Goal: Task Accomplishment & Management: Manage account settings

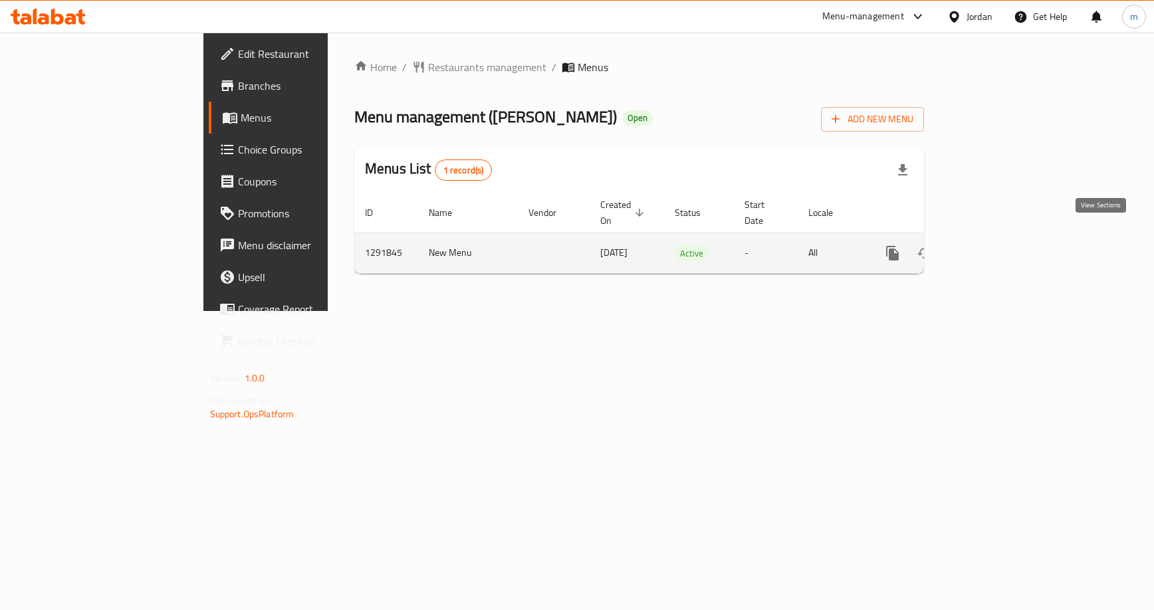
click at [997, 245] on icon "enhanced table" at bounding box center [989, 253] width 16 height 16
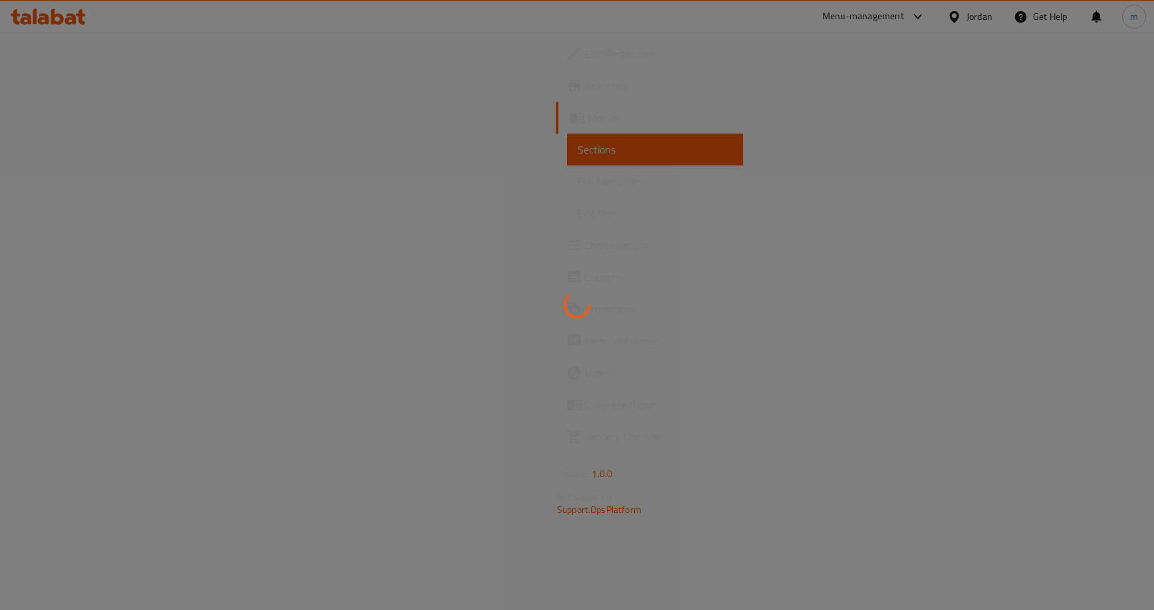
click at [58, 241] on div at bounding box center [577, 305] width 1154 height 610
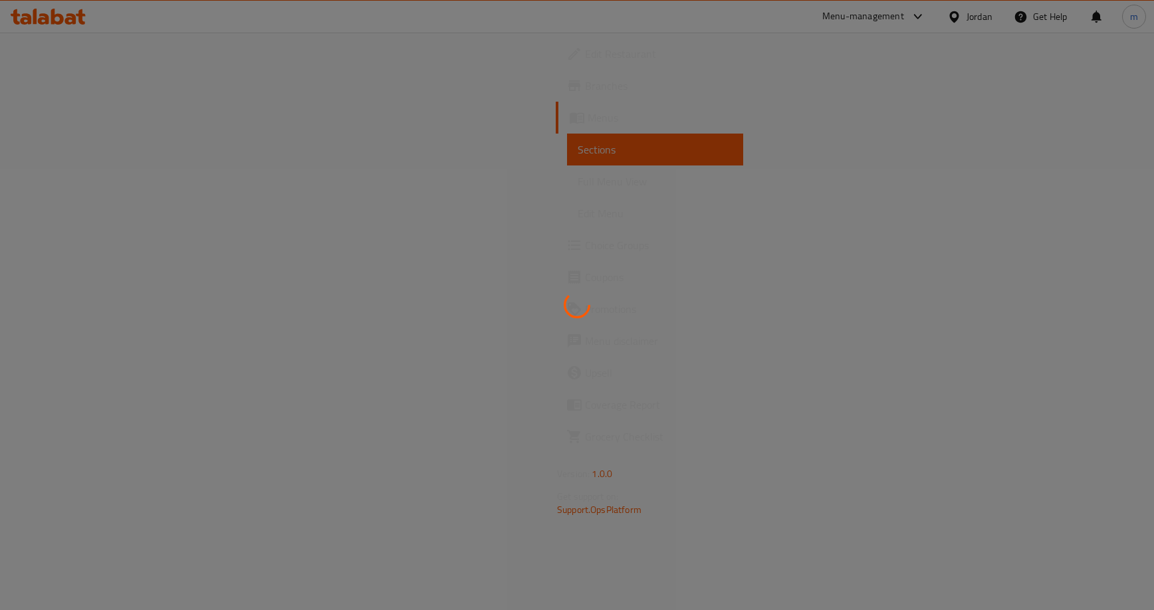
click at [58, 244] on div at bounding box center [577, 305] width 1154 height 610
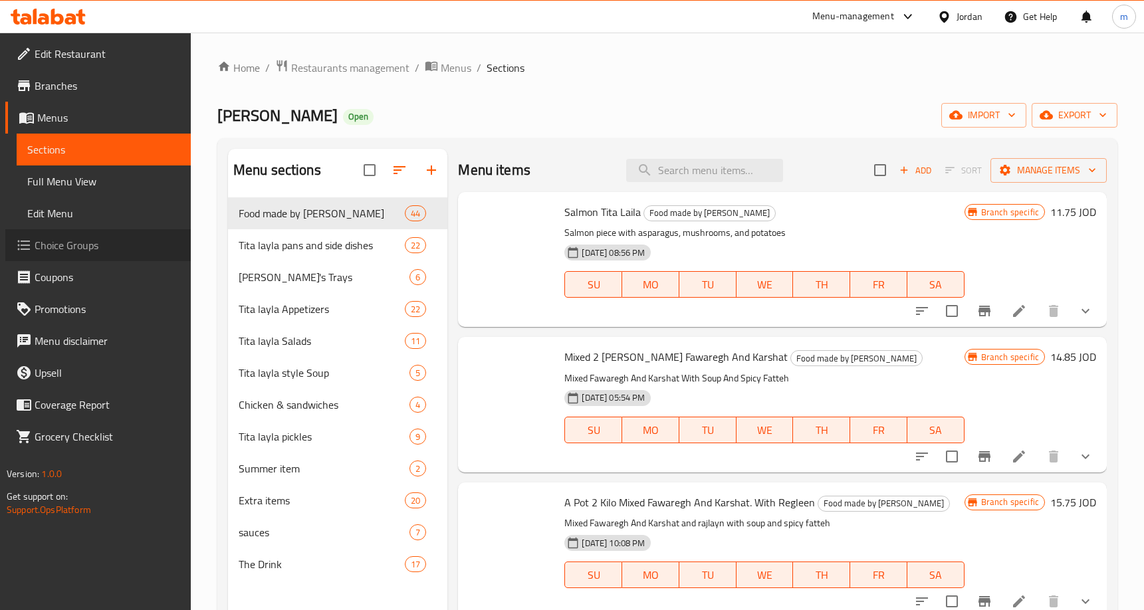
click at [58, 244] on span "Choice Groups" at bounding box center [108, 245] width 146 height 16
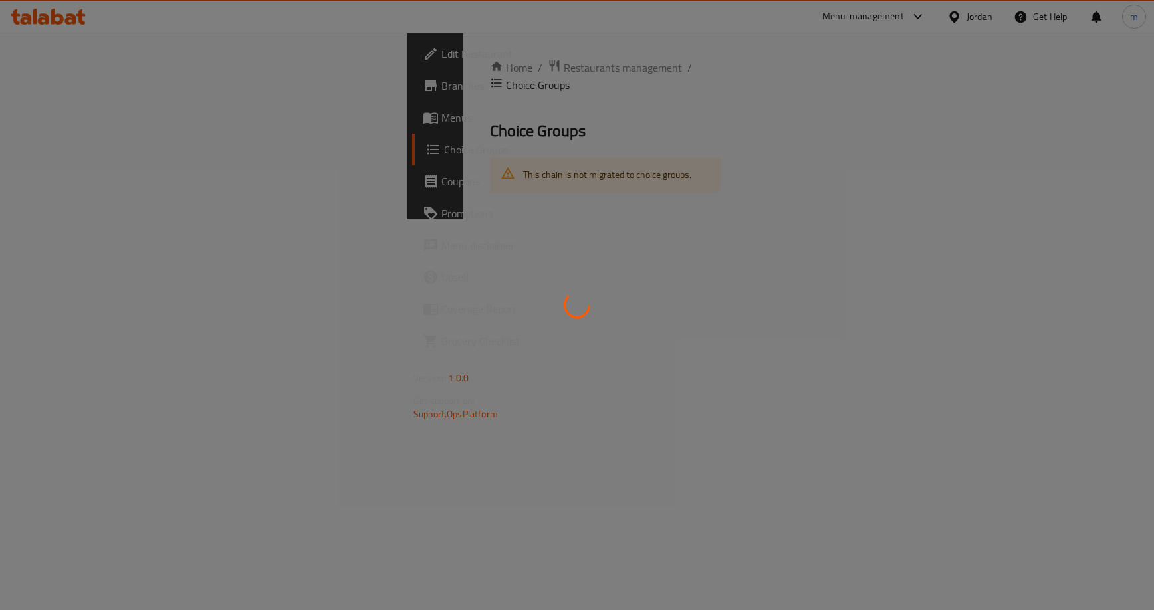
click at [58, 244] on div at bounding box center [577, 305] width 1154 height 610
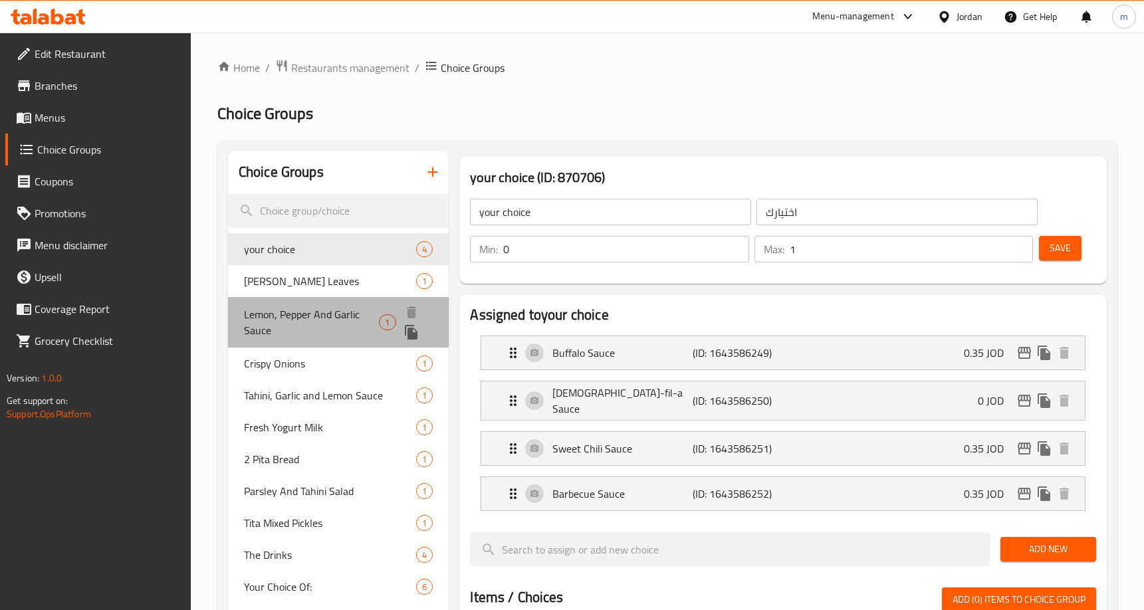
click at [255, 313] on span "Lemon, Pepper And Garlic Sauce" at bounding box center [312, 323] width 136 height 32
type input "Lemon, Pepper And Garlic Sauce"
type input "صوص الليمون والفلفل والثوم"
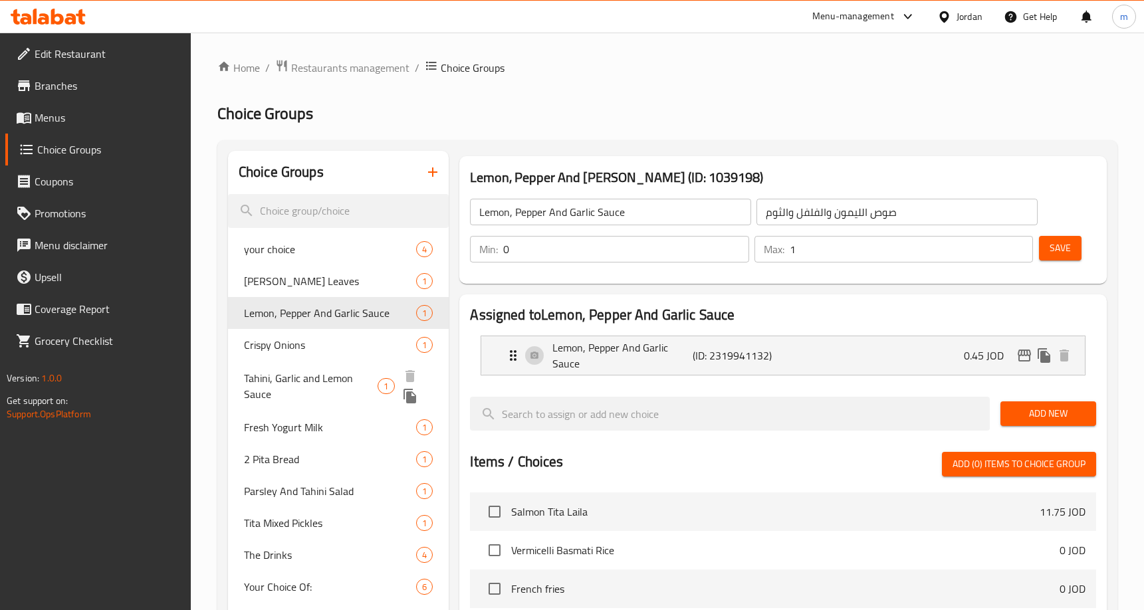
drag, startPoint x: 282, startPoint y: 378, endPoint x: 315, endPoint y: 360, distance: 37.2
click at [282, 378] on span "Tahini, Garlic and Lemon Sauce" at bounding box center [311, 386] width 134 height 32
type input "Tahini, Garlic and Lemon Sauce"
type input "صوص طحينيه [PERSON_NAME]"
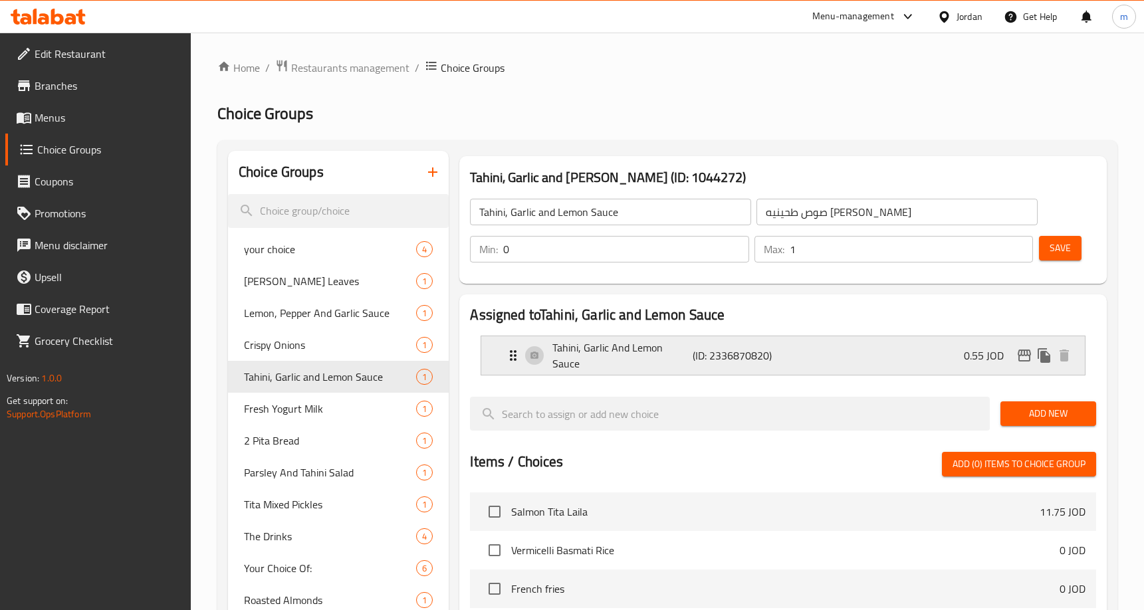
click at [804, 353] on div "Tahini, Garlic And Lemon Sauce (ID: 2336870820) 0.55 JOD" at bounding box center [787, 355] width 564 height 39
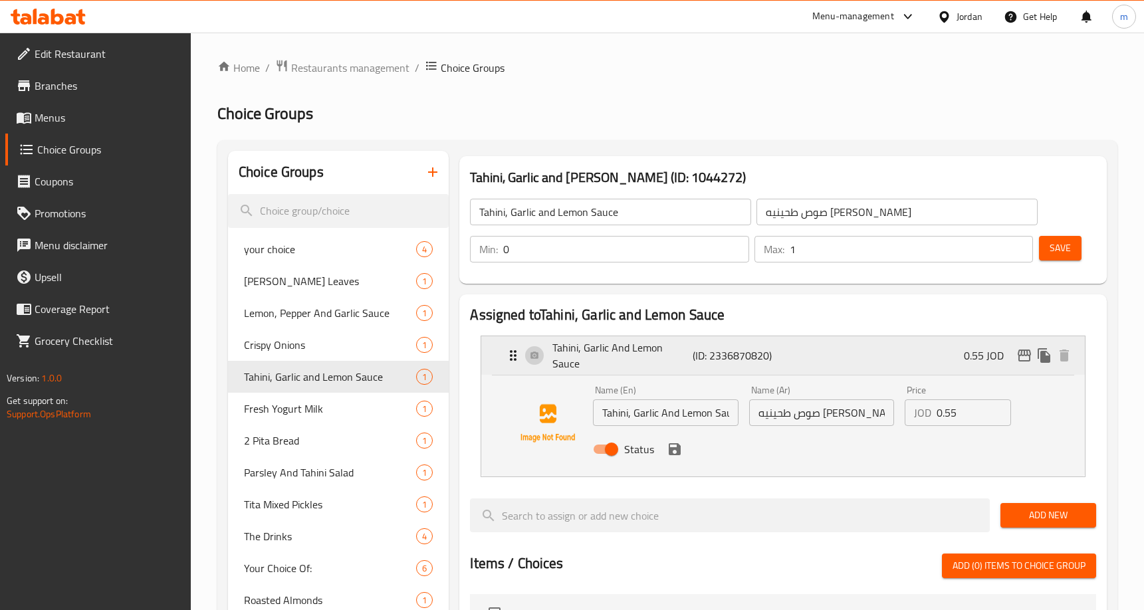
click at [804, 353] on div "Tahini, Garlic And Lemon Sauce (ID: 2336870820) 0.55 JOD" at bounding box center [787, 355] width 564 height 39
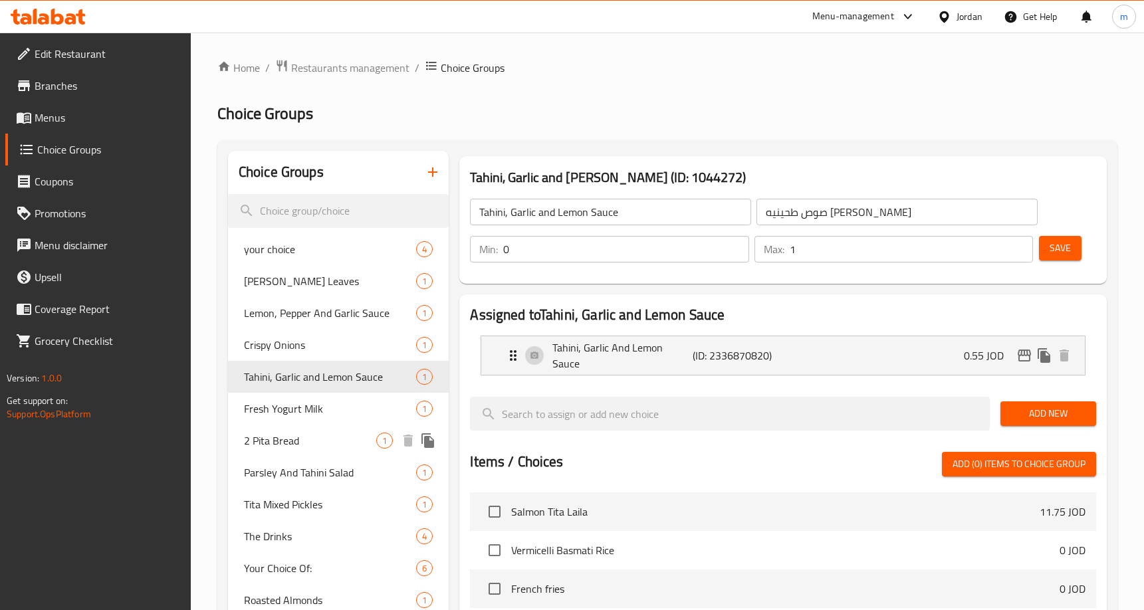
click at [271, 438] on span "2 Pita Bread" at bounding box center [310, 441] width 132 height 16
type input "2 Pita Bread"
type input "2 خبز بيتا"
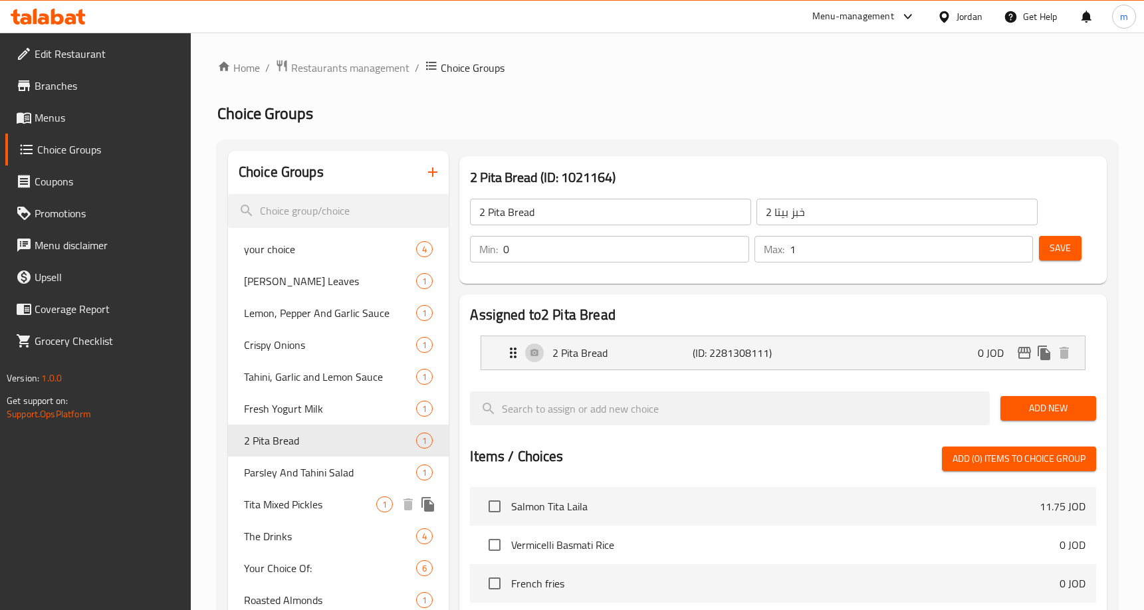
click at [308, 505] on span "Tita Mixed Pickles" at bounding box center [310, 505] width 132 height 16
type input "Tita Mixed Pickles"
type input "مخلل تيتا المشكل"
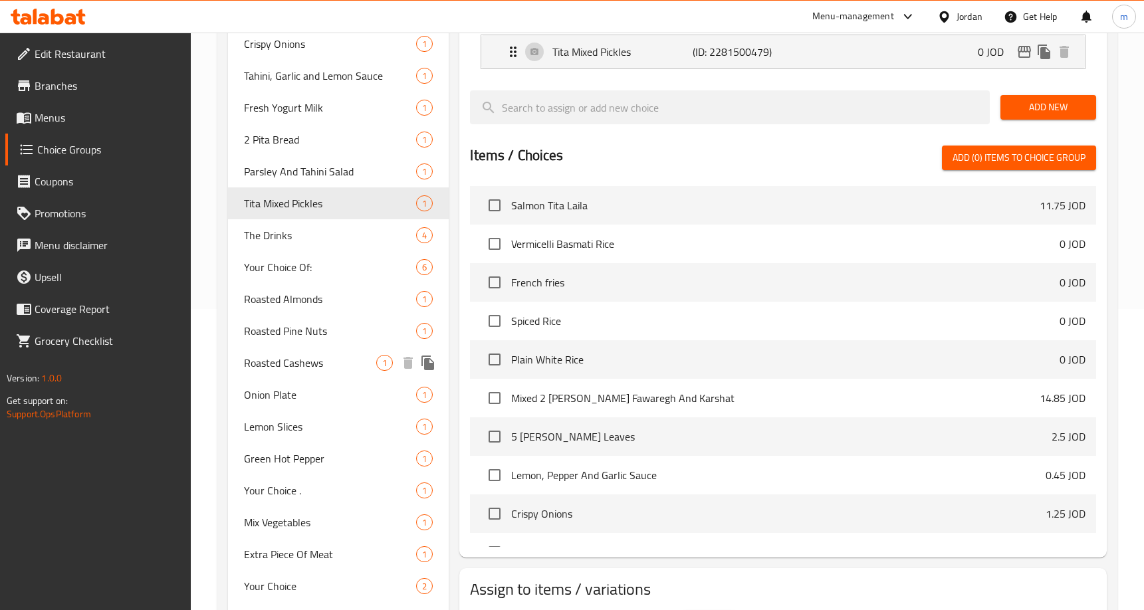
scroll to position [325, 0]
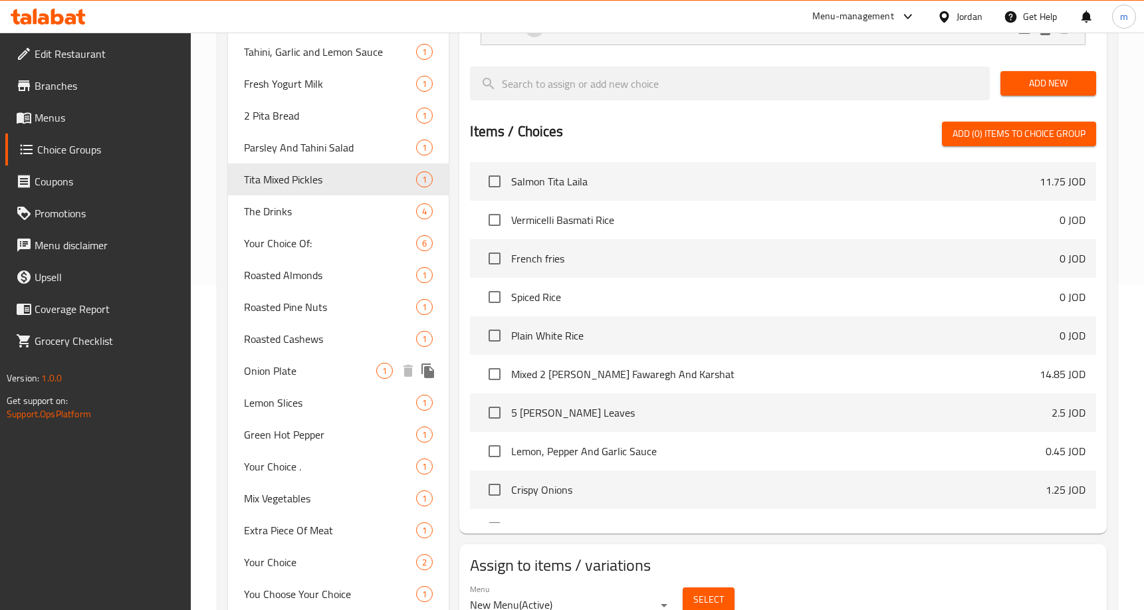
click at [311, 373] on span "Onion Plate" at bounding box center [310, 371] width 132 height 16
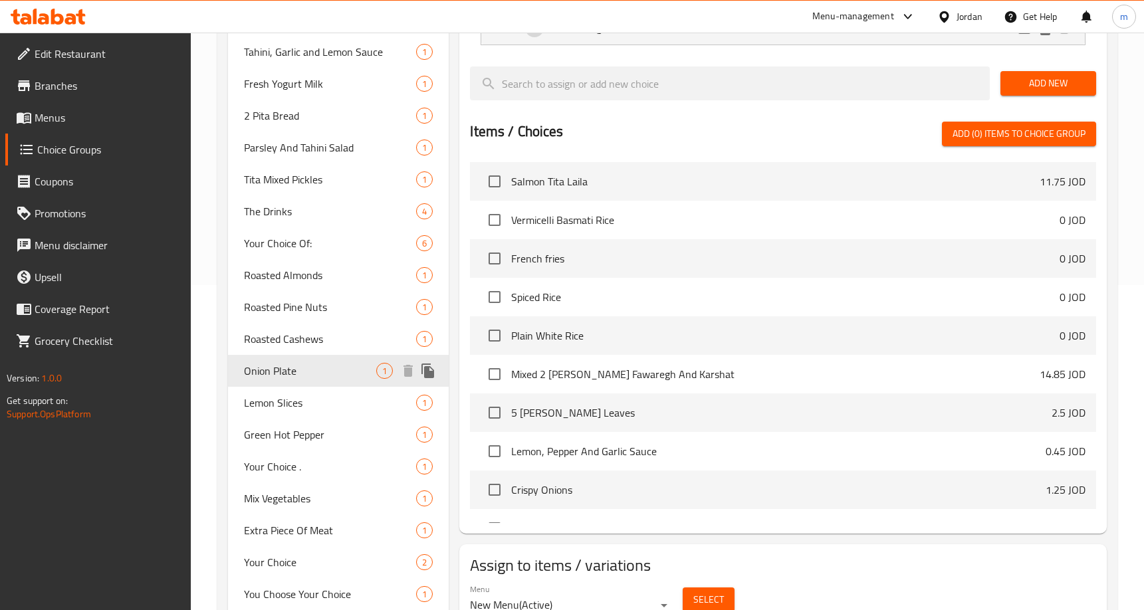
type input "Onion Plate"
type input "طبق بصل"
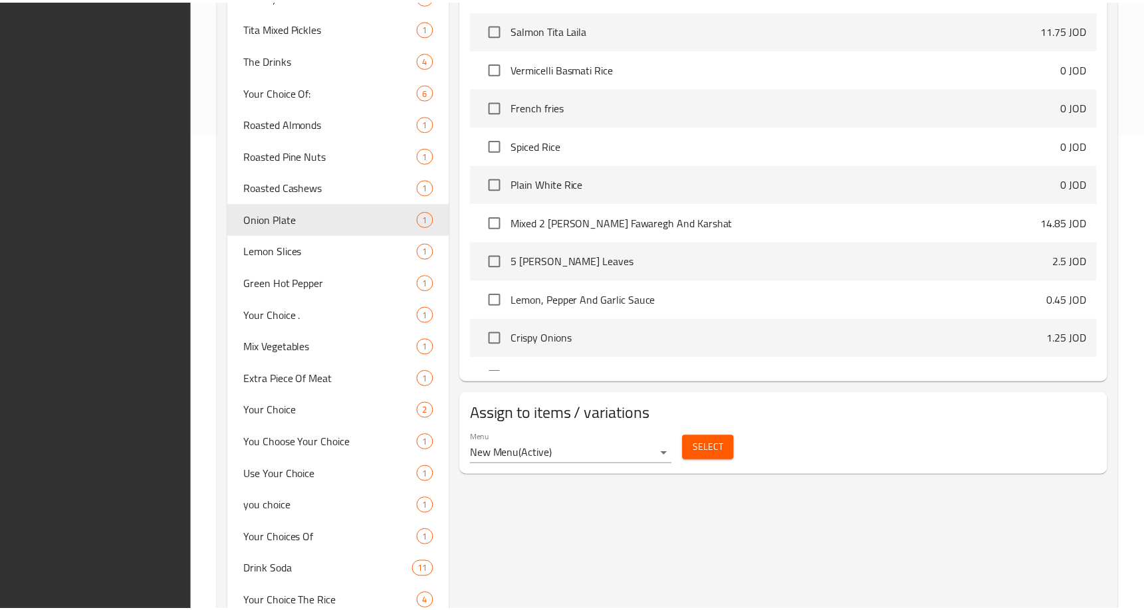
scroll to position [591, 0]
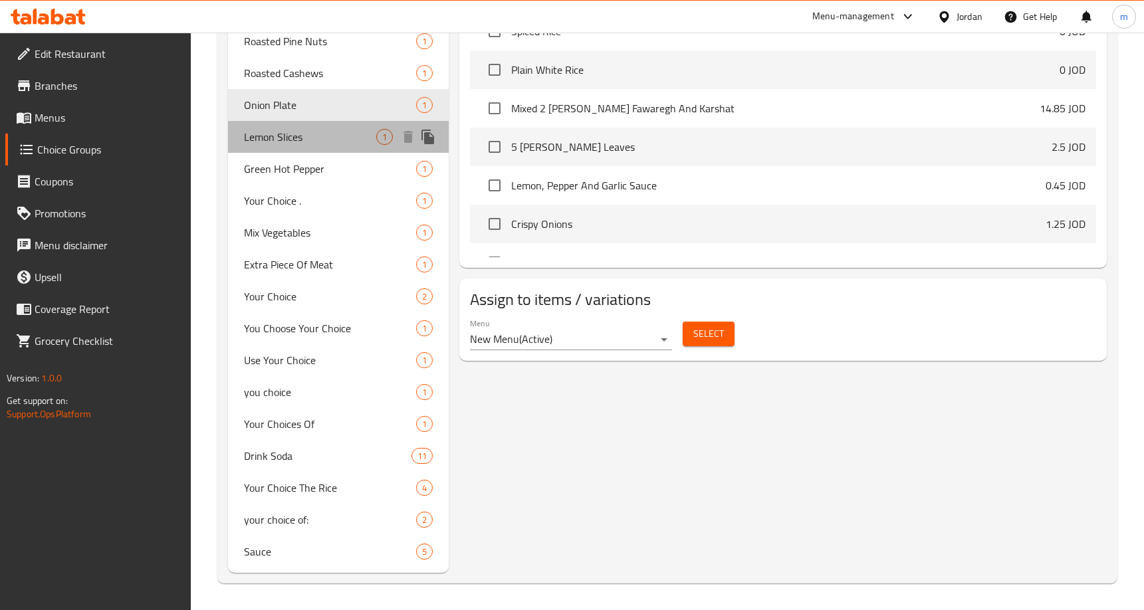
click at [297, 144] on span "Lemon Slices" at bounding box center [310, 137] width 132 height 16
type input "Lemon Slices"
type input "ليمون شرائح"
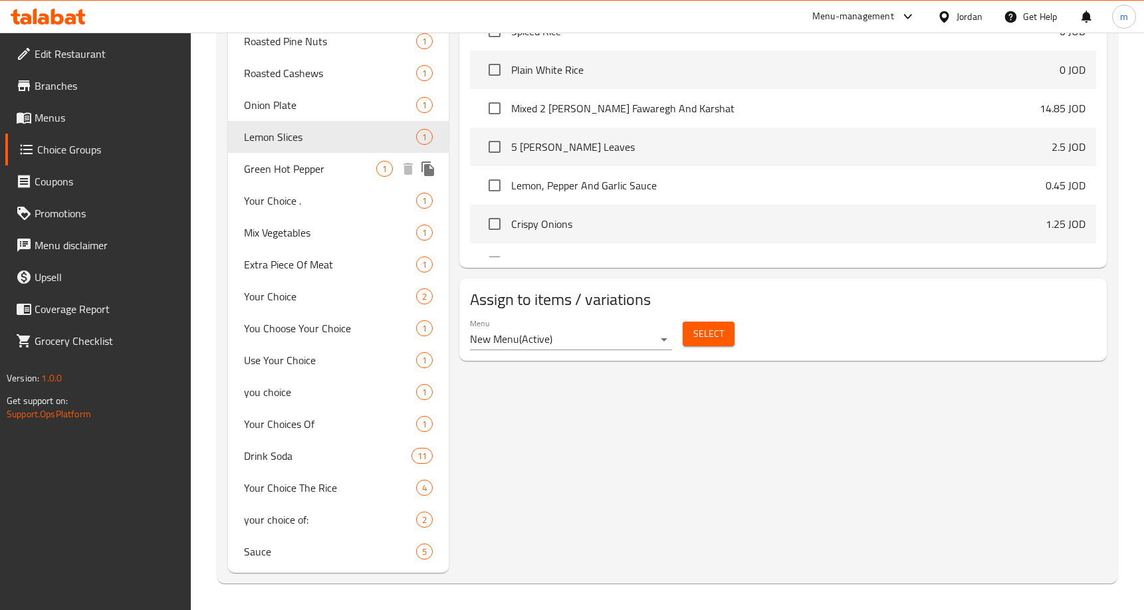
click at [318, 174] on span "Green Hot Pepper" at bounding box center [310, 169] width 132 height 16
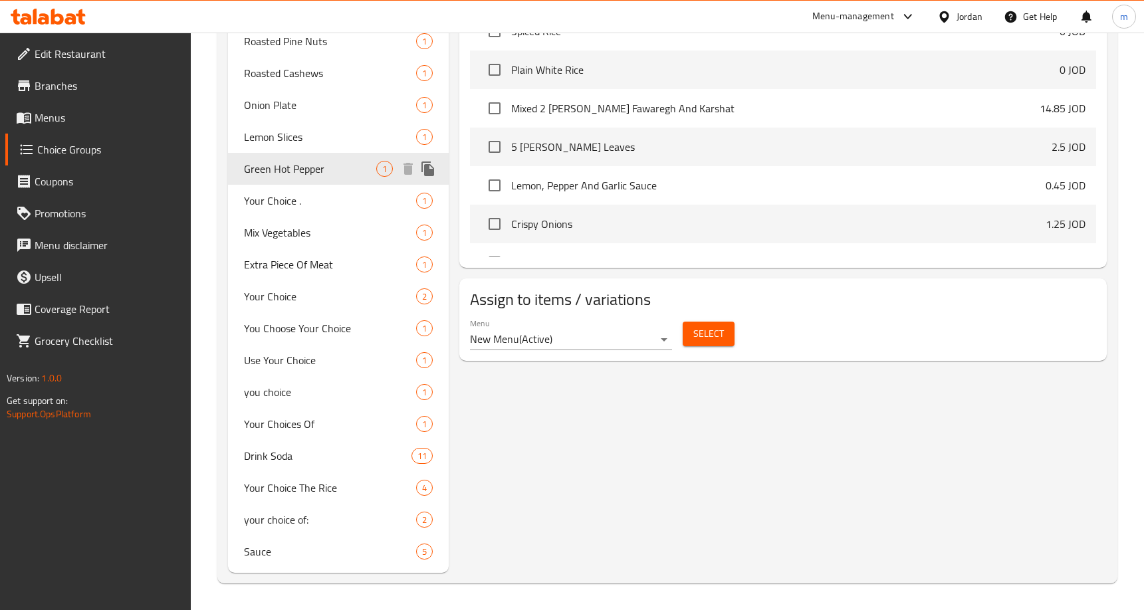
type input "Green Hot Pepper"
type input "فلفل اخضر حار"
click at [271, 239] on span "Mix Vegetables" at bounding box center [310, 233] width 132 height 16
type input "Mix Vegetables"
type input "خضره مشكله"
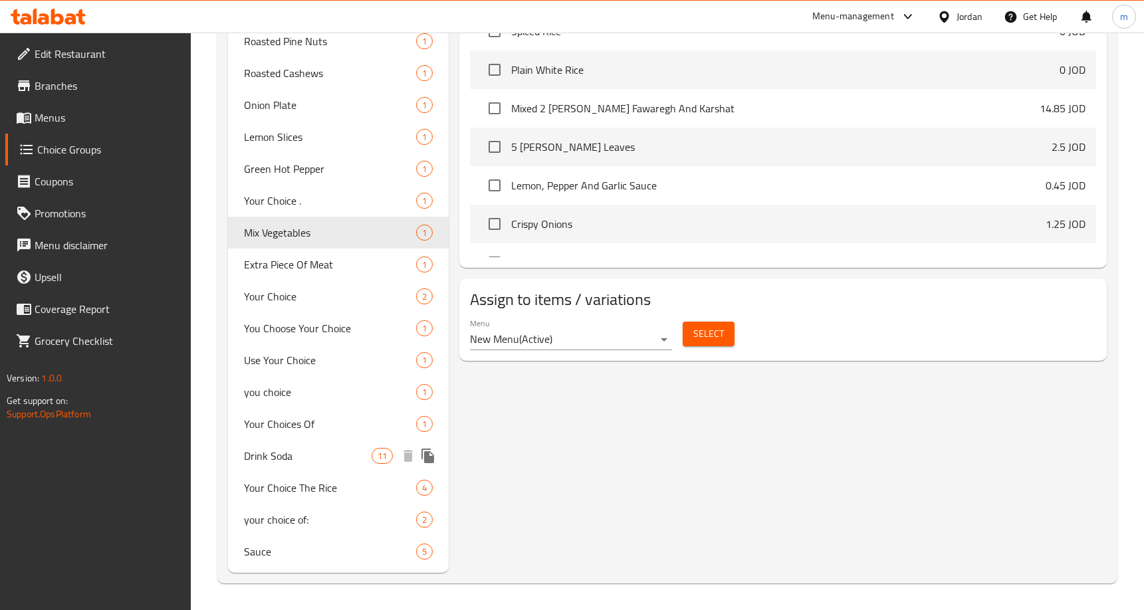
click at [321, 455] on span "Drink Soda" at bounding box center [308, 456] width 128 height 16
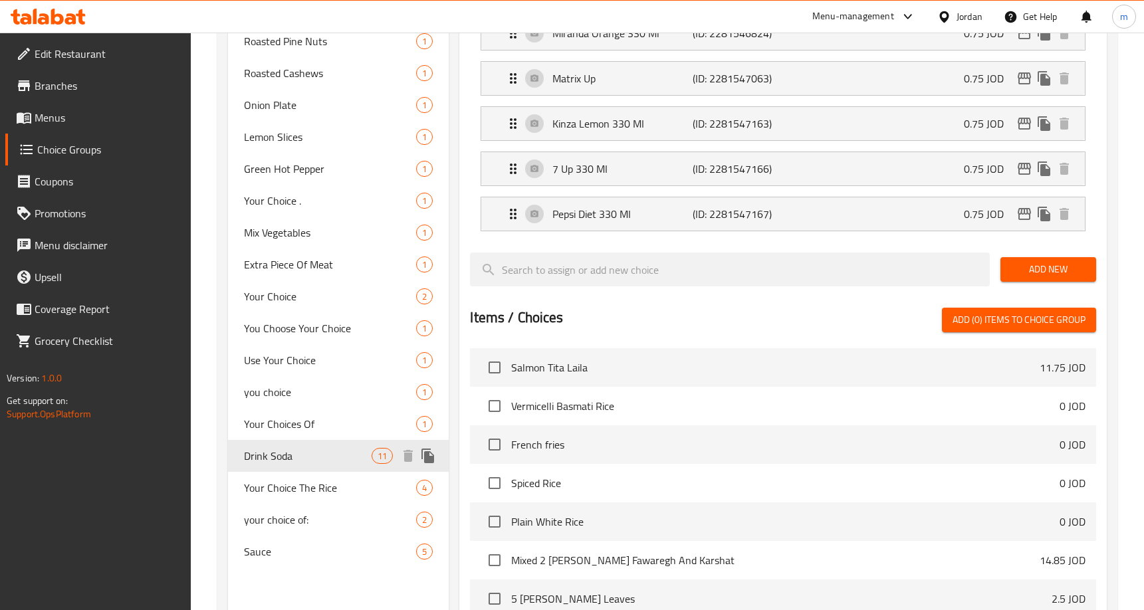
type input "Drink Soda"
type input "شرب الصودا"
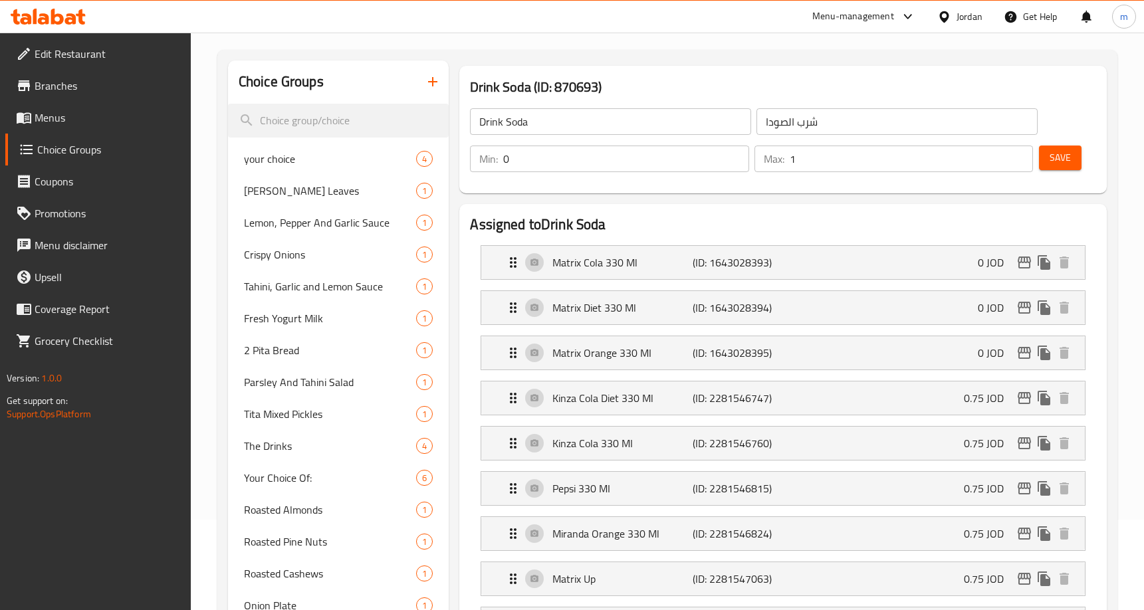
scroll to position [0, 0]
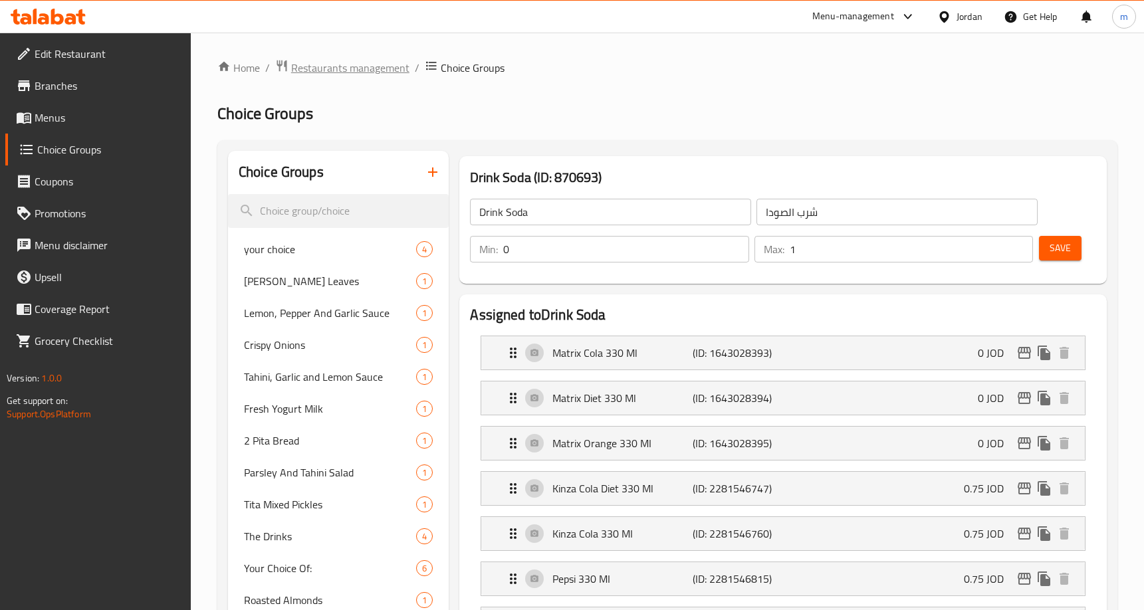
click at [360, 68] on span "Restaurants management" at bounding box center [350, 68] width 118 height 16
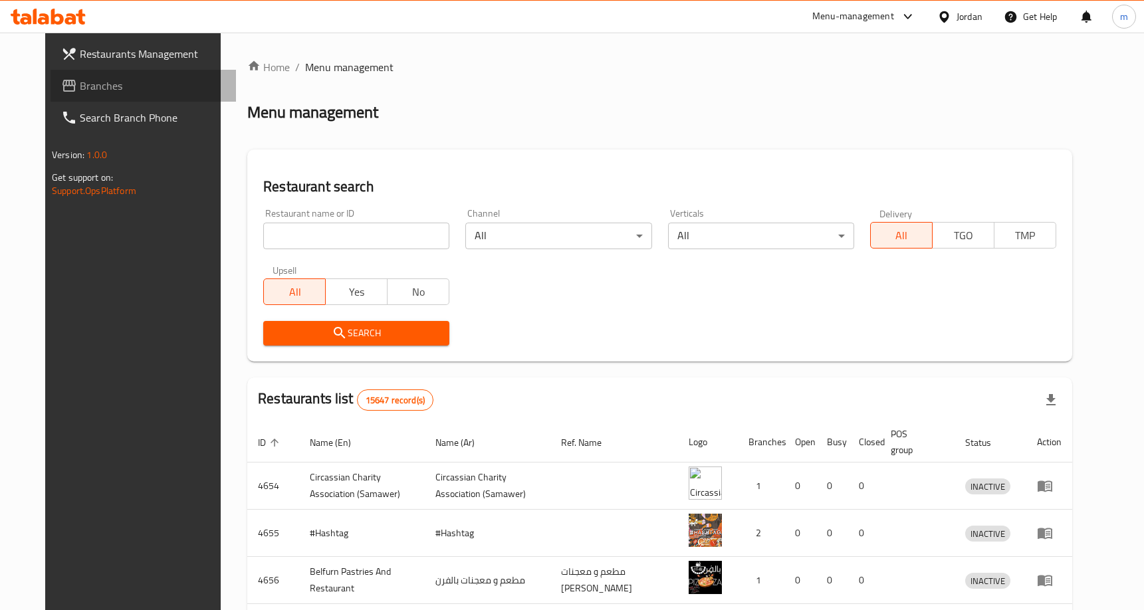
click at [80, 88] on span "Branches" at bounding box center [153, 86] width 146 height 16
